Goal: Task Accomplishment & Management: Manage account settings

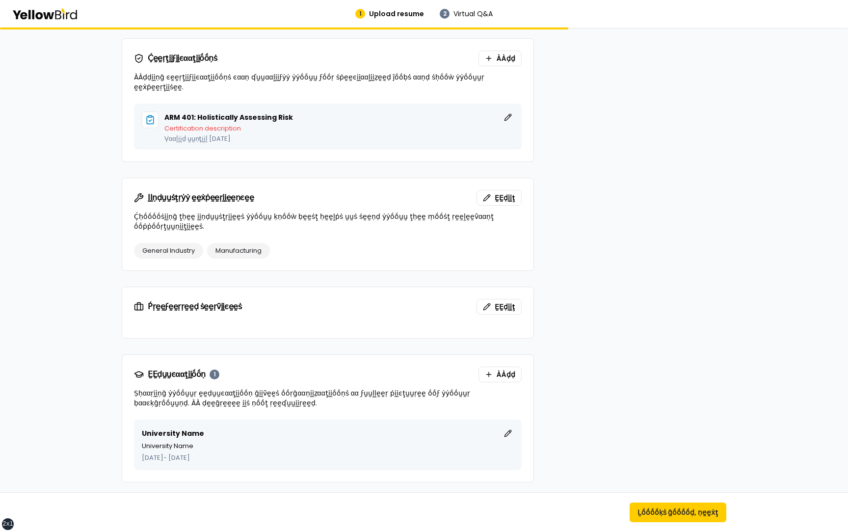
scroll to position [506, 0]
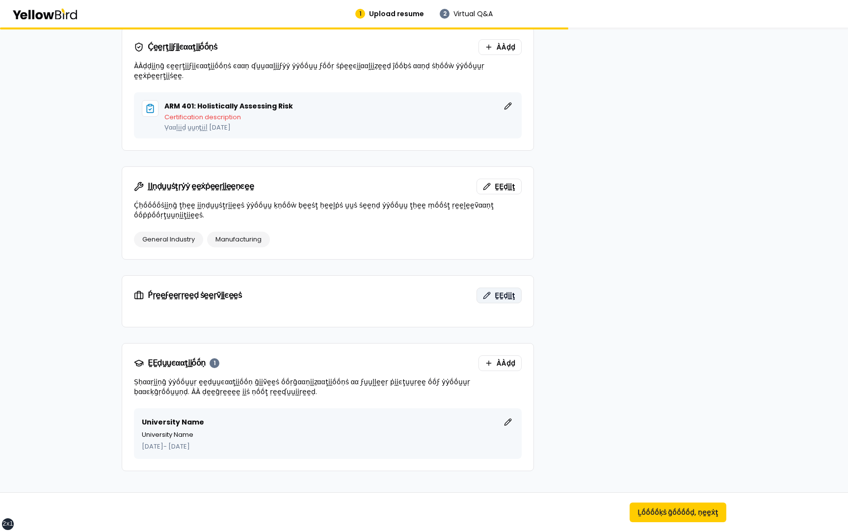
click at [505, 290] on span "ḚḚḍḭḭţ" at bounding box center [504, 295] width 21 height 10
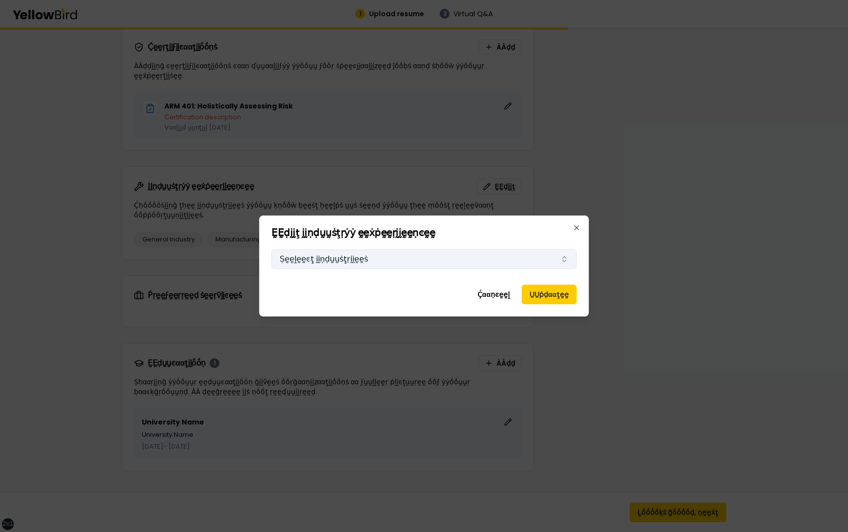
click at [460, 259] on button "Ṣḛḛḽḛḛͼţ ḭḭṇḍṵṵṡţṛḭḭḛḛṡ" at bounding box center [423, 259] width 305 height 20
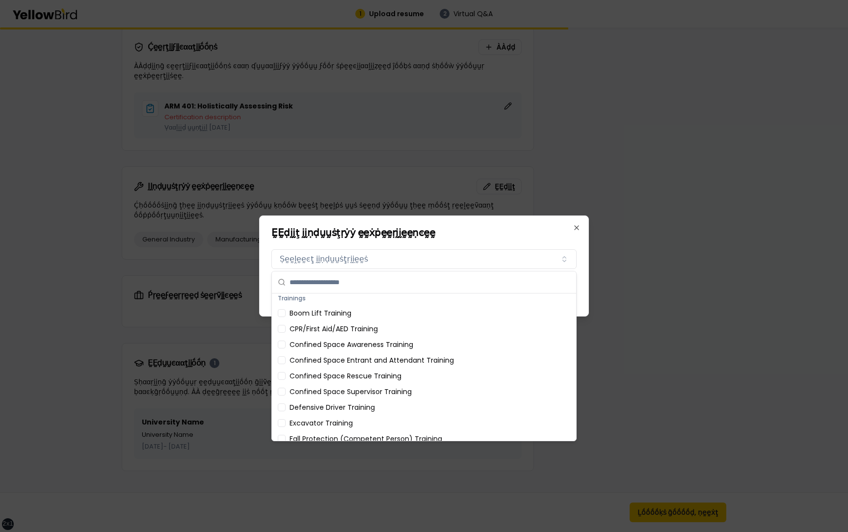
scroll to position [0, 0]
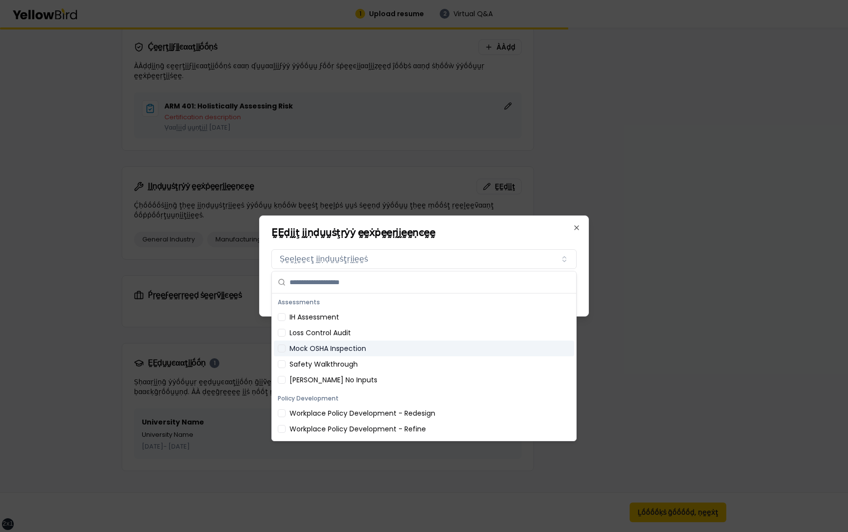
click at [368, 354] on div "Mock OSHA Inspection" at bounding box center [424, 348] width 300 height 16
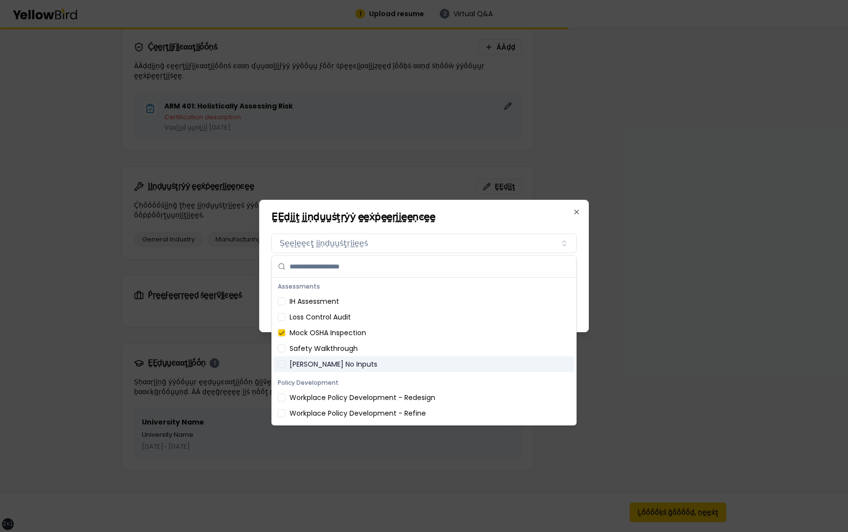
click at [366, 376] on div "Policy Development" at bounding box center [424, 383] width 300 height 14
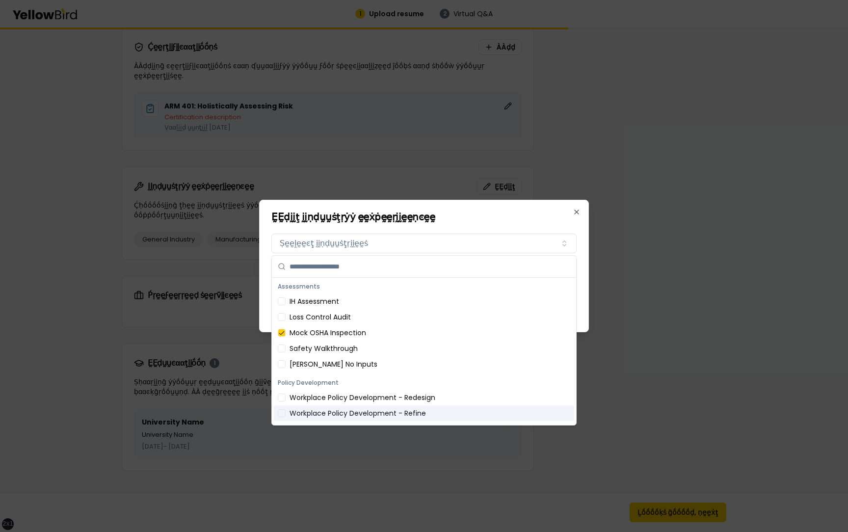
click at [362, 408] on div "Workplace Policy Development - Refine" at bounding box center [424, 413] width 300 height 16
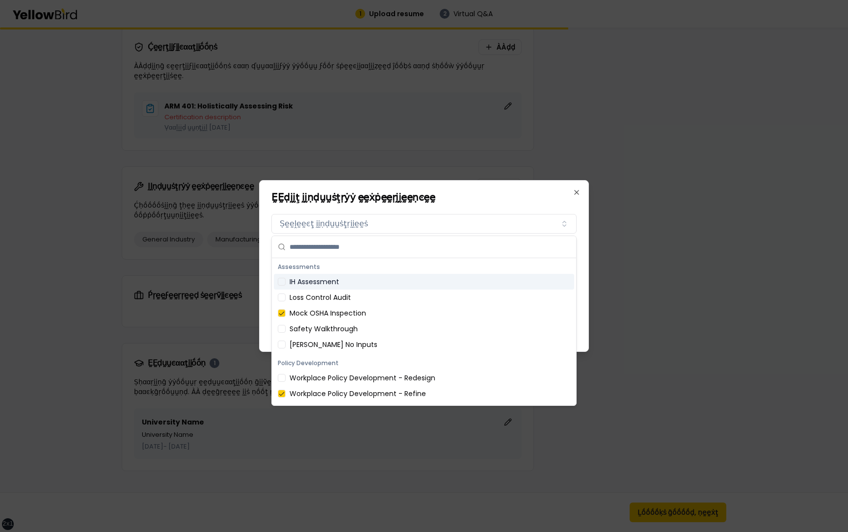
click at [527, 200] on h2 "ḚḚḍḭḭţ ḭḭṇḍṵṵṡţṛẏẏ ḛḛẋṗḛḛṛḭḭḛḛṇͼḛḛ" at bounding box center [423, 197] width 305 height 10
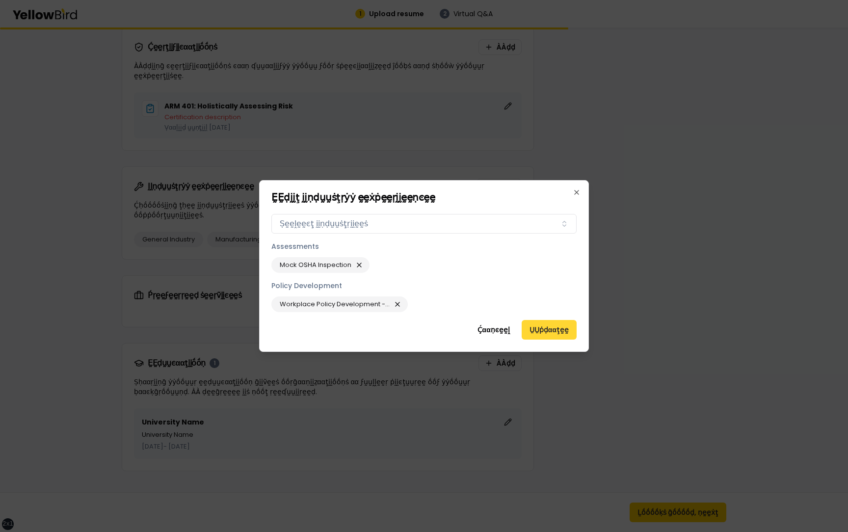
click at [546, 328] on button "ṲṲṗḍααţḛḛ" at bounding box center [548, 330] width 55 height 20
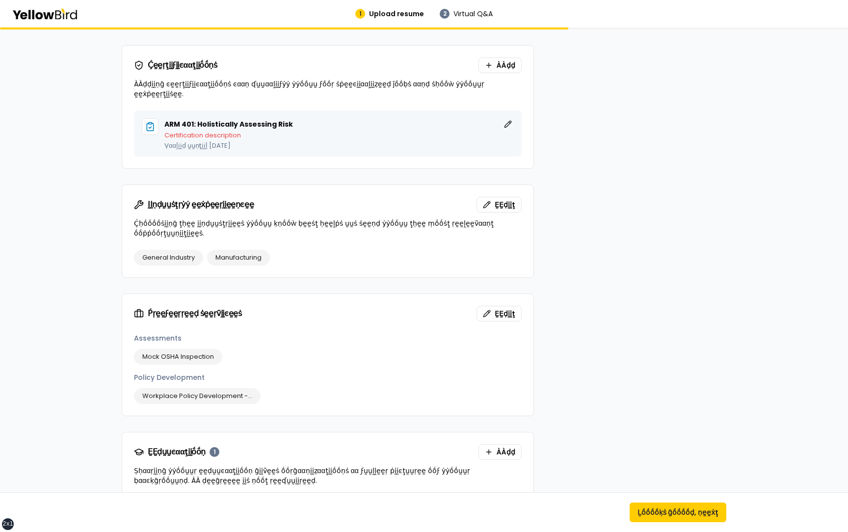
scroll to position [489, 0]
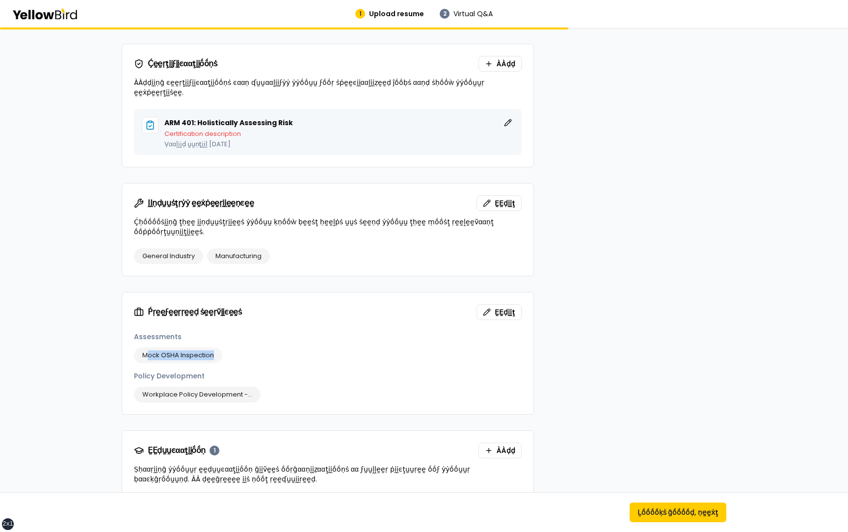
drag, startPoint x: 214, startPoint y: 346, endPoint x: 146, endPoint y: 347, distance: 68.7
click at [145, 347] on div "Mock OSHA Inspection" at bounding box center [178, 355] width 88 height 16
drag, startPoint x: 184, startPoint y: 324, endPoint x: 126, endPoint y: 325, distance: 57.9
click at [126, 332] on div "Assessments Mock OSHA Inspection Policy Development Workplace Policy Developmen…" at bounding box center [327, 373] width 411 height 82
drag, startPoint x: 207, startPoint y: 363, endPoint x: 133, endPoint y: 364, distance: 73.6
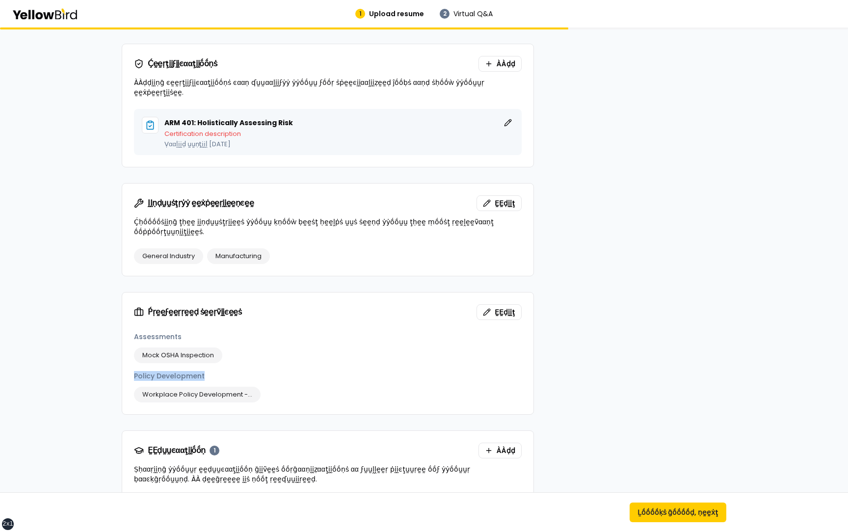
click at [133, 364] on div "Assessments Mock OSHA Inspection Policy Development Workplace Policy Developmen…" at bounding box center [327, 373] width 411 height 82
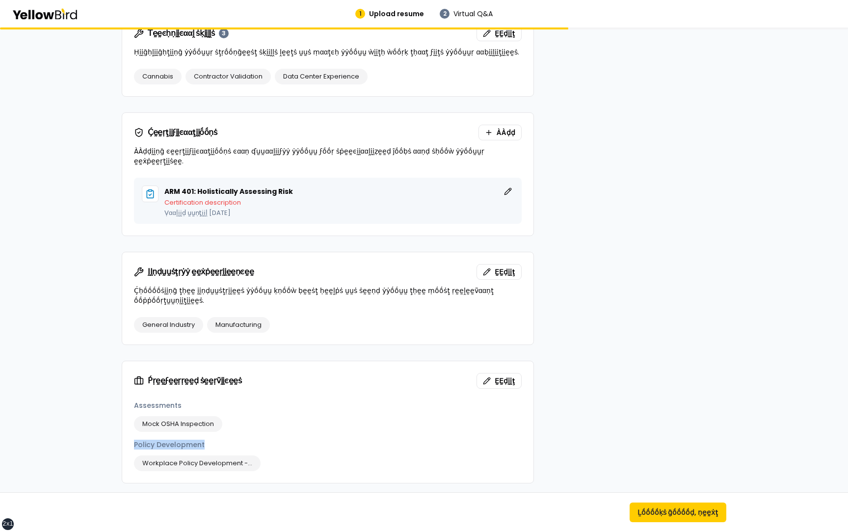
scroll to position [397, 0]
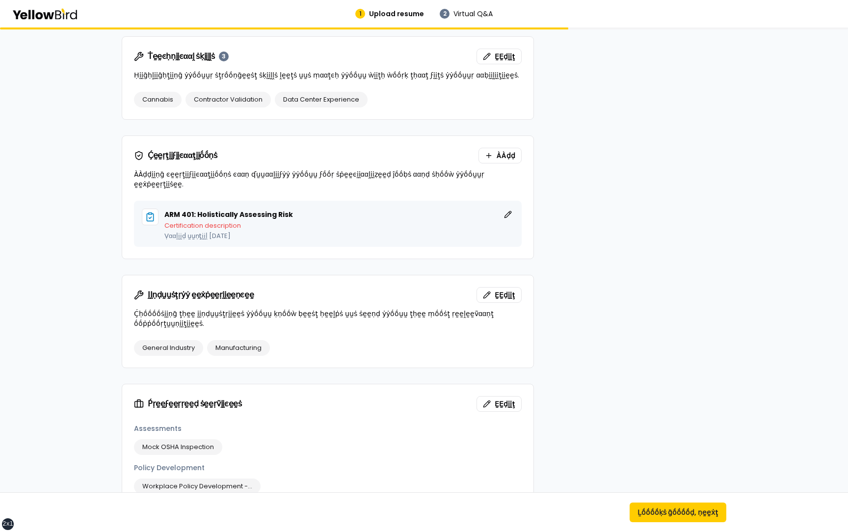
click at [270, 222] on p "Certification description" at bounding box center [338, 225] width 349 height 6
click at [510, 208] on button "ḚḚḍḭḭţ" at bounding box center [508, 214] width 12 height 12
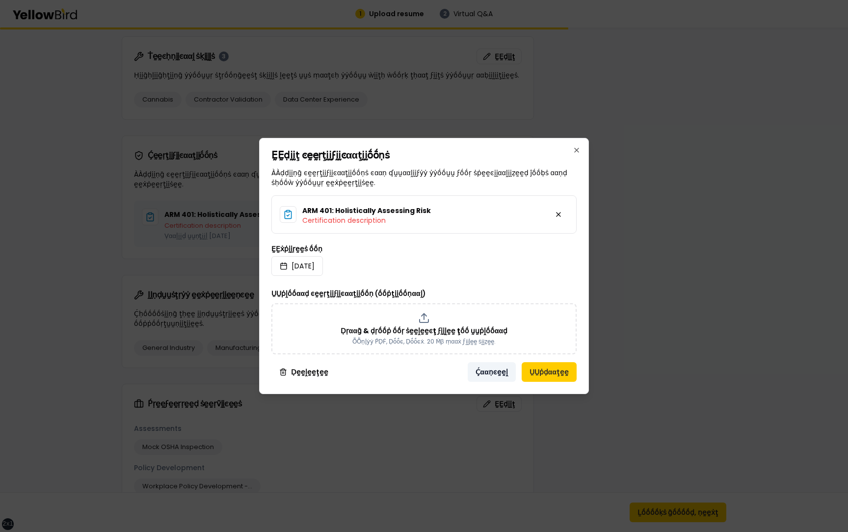
click at [488, 369] on button "Ḉααṇͼḛḛḽ" at bounding box center [491, 372] width 48 height 20
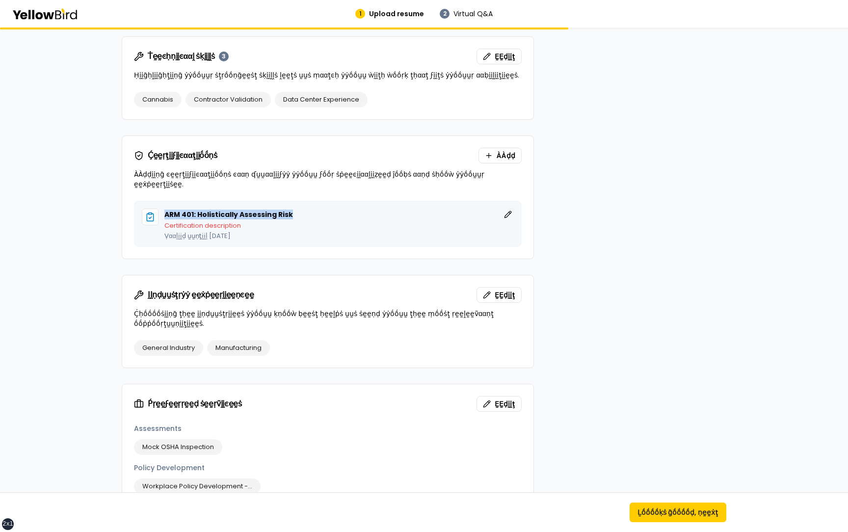
drag, startPoint x: 297, startPoint y: 203, endPoint x: 164, endPoint y: 202, distance: 132.4
click at [164, 208] on div "ARM 401: Holistically Assessing Risk ḚḚḍḭḭţ" at bounding box center [338, 214] width 349 height 12
drag, startPoint x: 276, startPoint y: 225, endPoint x: 162, endPoint y: 212, distance: 115.0
click at [162, 212] on div "ARM 401: Holistically Assessing Risk ḚḚḍḭḭţ Certification description Ṿααḽḭḭḍ ṵ…" at bounding box center [328, 223] width 372 height 30
click at [289, 219] on div "ARM 401: Holistically Assessing Risk ḚḚḍḭḭţ Certification description Ṿααḽḭḭḍ ṵ…" at bounding box center [338, 223] width 349 height 30
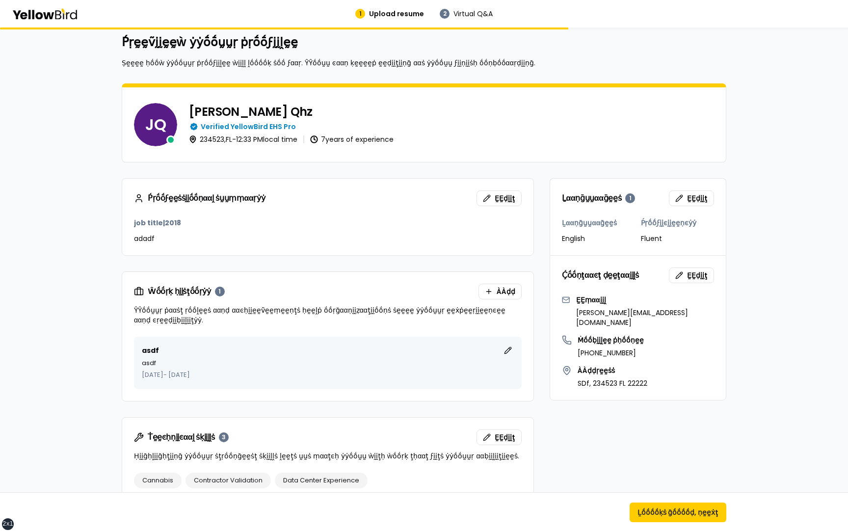
scroll to position [26, 0]
